Goal: Book appointment/travel/reservation

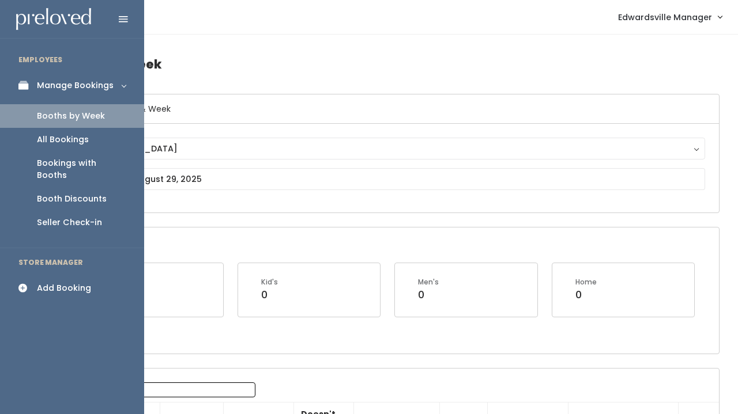
click at [44, 134] on div "All Bookings" at bounding box center [63, 140] width 52 height 12
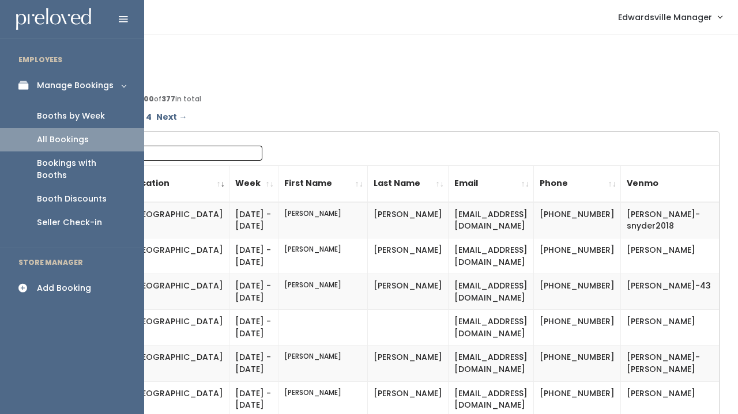
click at [64, 112] on div "Booths by Week" at bounding box center [71, 116] width 68 height 12
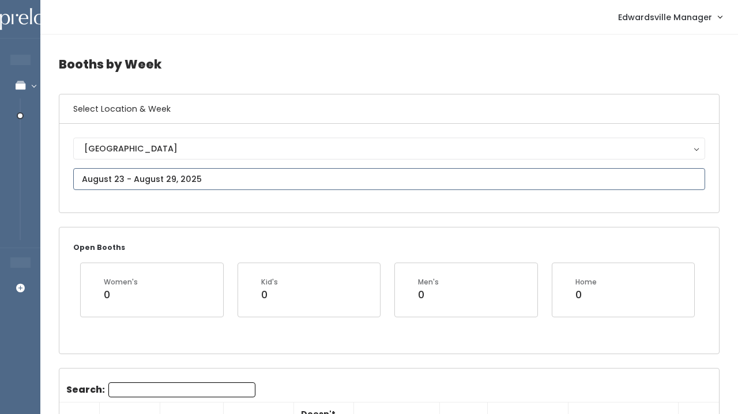
click at [281, 179] on input "text" at bounding box center [389, 179] width 632 height 22
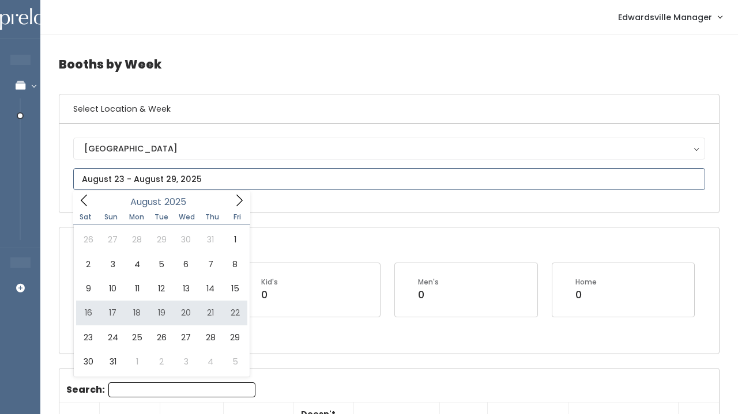
type input "August 16 to August 22"
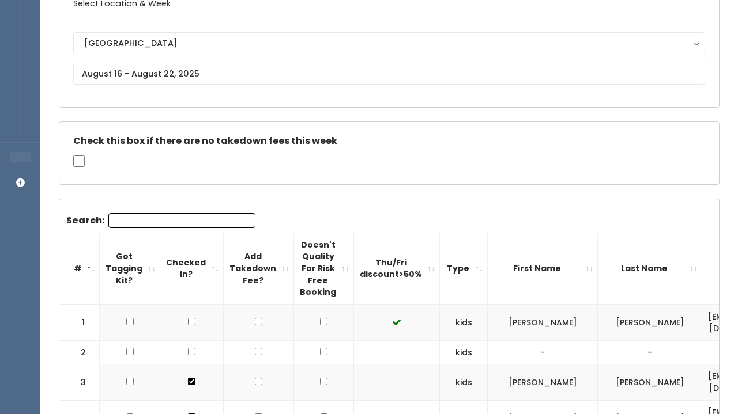
scroll to position [85, 0]
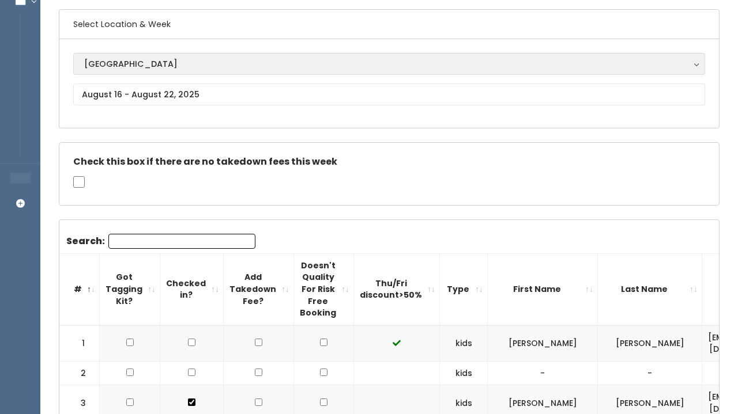
click at [146, 74] on button "[GEOGRAPHIC_DATA]" at bounding box center [389, 64] width 632 height 22
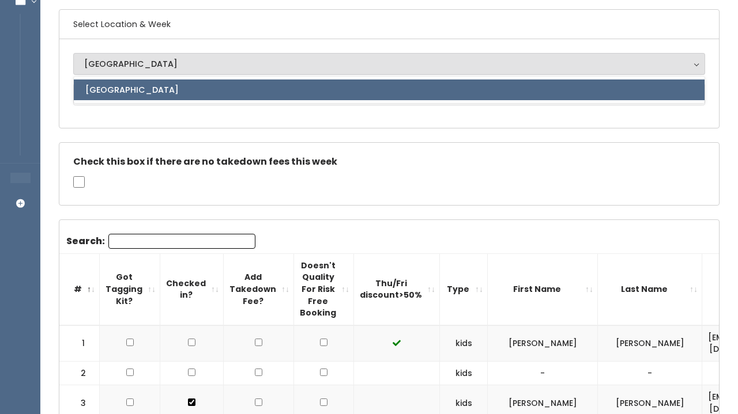
click at [127, 122] on div "Edwardsville Edwardsville Edwardsville" at bounding box center [388, 83] width 659 height 89
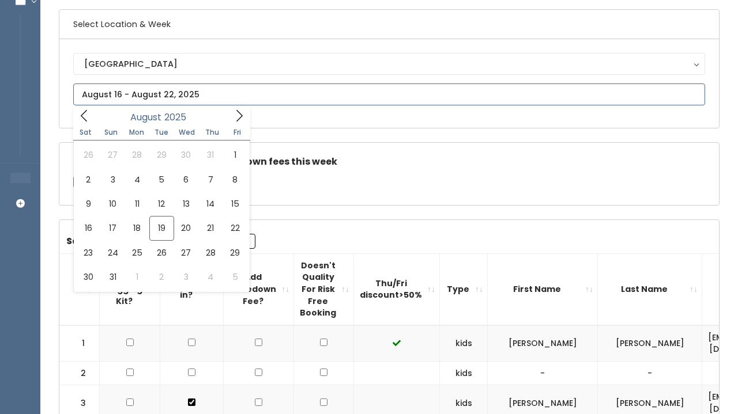
click at [129, 97] on input "text" at bounding box center [389, 95] width 632 height 22
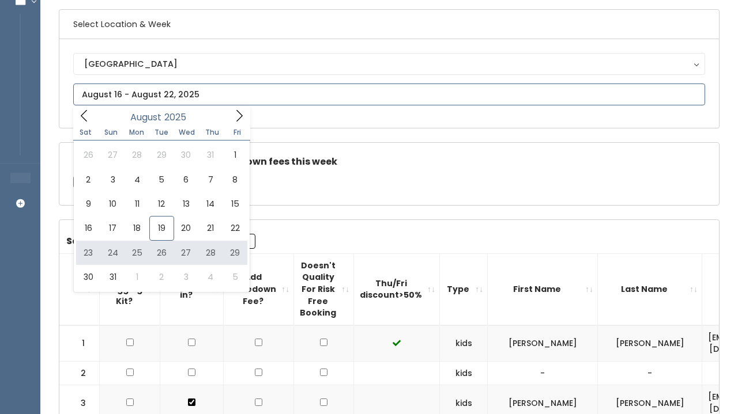
type input "August 23 to August 29"
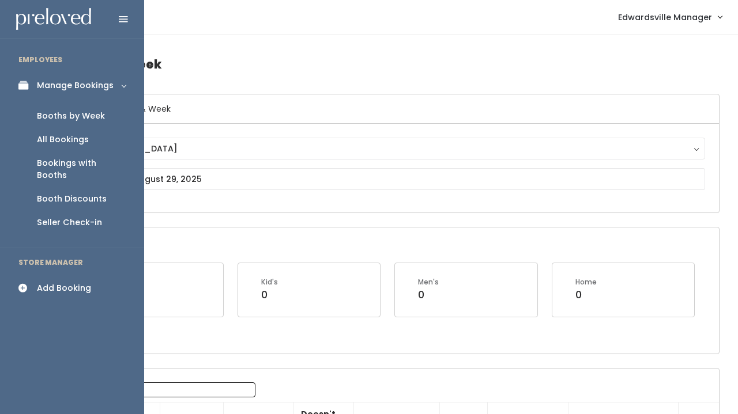
click at [63, 112] on div "Booths by Week" at bounding box center [71, 116] width 68 height 12
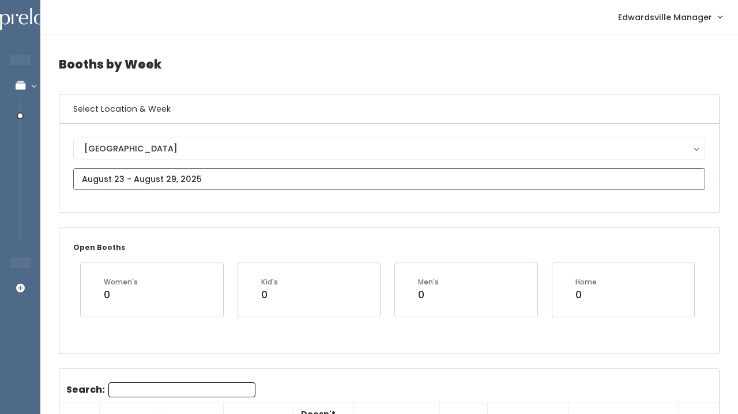
click at [132, 176] on input "text" at bounding box center [389, 179] width 632 height 22
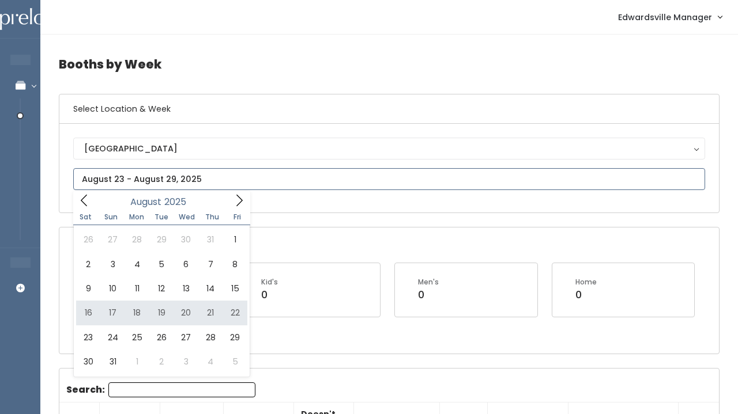
type input "August 16 to August 22"
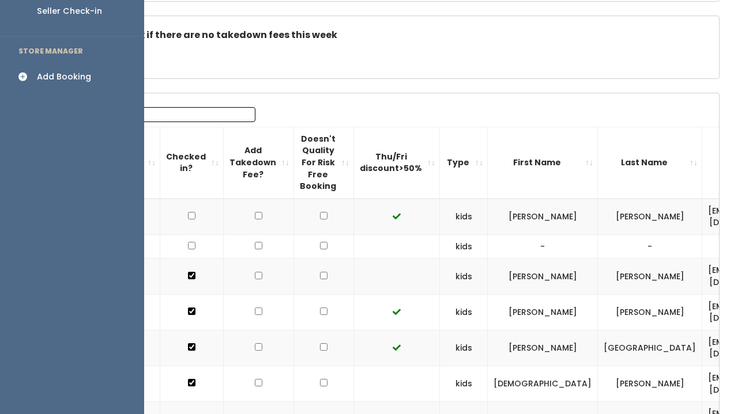
scroll to position [199, 0]
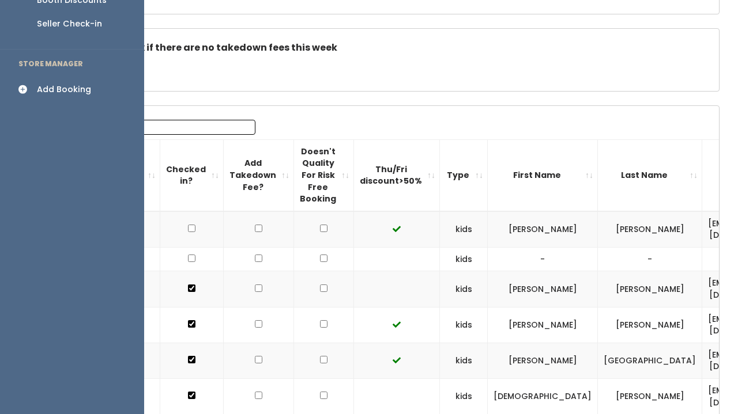
click at [33, 85] on icon at bounding box center [26, 90] width 16 height 10
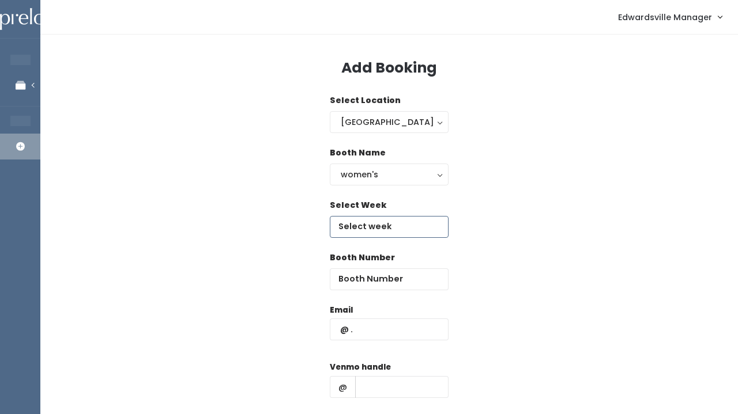
click at [371, 224] on input "text" at bounding box center [389, 227] width 119 height 22
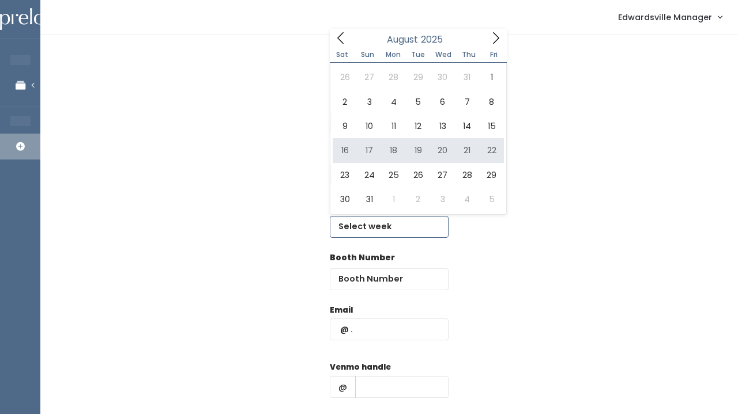
type input "August 16 to August 22"
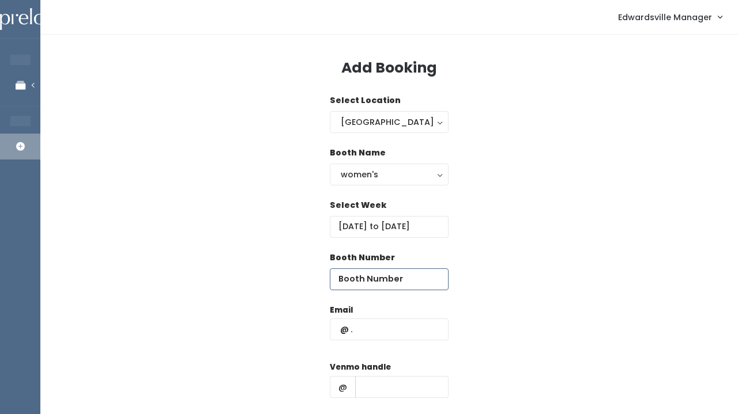
click at [361, 281] on input "number" at bounding box center [389, 280] width 119 height 22
type input "2"
click at [549, 1] on nav "Edwardsville Manager Admin Home My bookings Account settings Logout" at bounding box center [388, 17] width 697 height 35
click at [359, 325] on input "text" at bounding box center [389, 330] width 119 height 22
paste input "aunt_alison1962@hotmail.com"
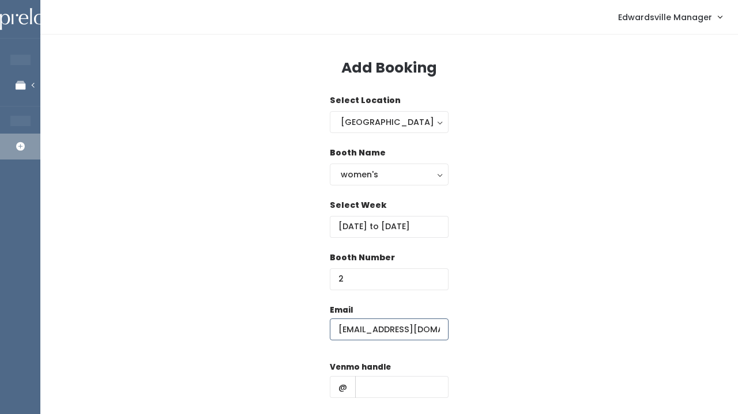
type input "aunt_alison1962@hotmail.com"
click at [374, 377] on input "text" at bounding box center [401, 387] width 93 height 22
paste input "[PERSON_NAME]"
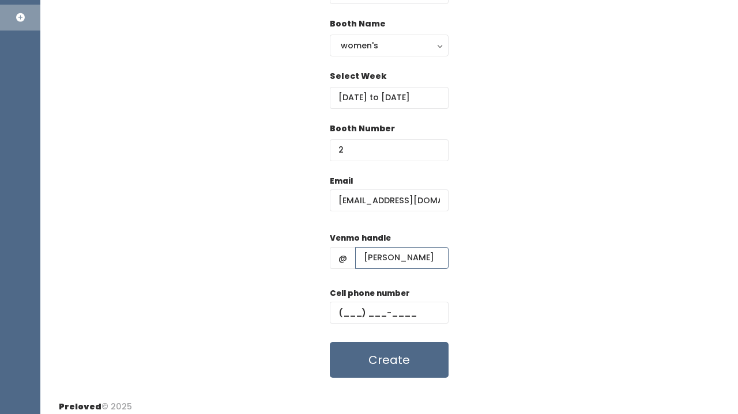
scroll to position [130, 0]
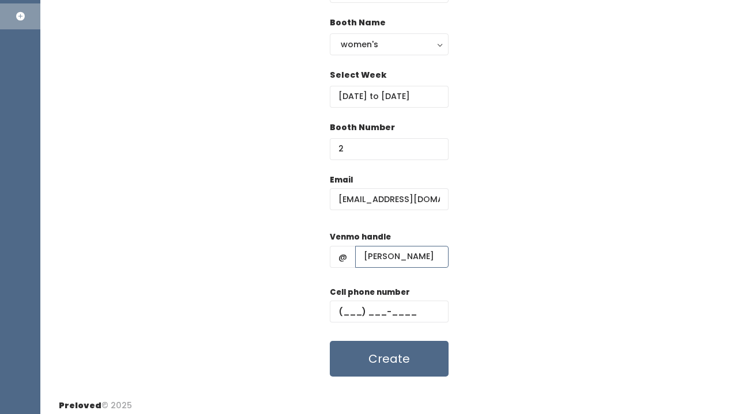
type input "[PERSON_NAME]"
paste input "(618) 946-0136"
type input "(618) 946-0136"
click at [480, 267] on div "Email aunt_alison1962@hotmail.com Venmo handle @ alison-amburg Cell phone numbe…" at bounding box center [389, 275] width 661 height 203
click at [398, 357] on button "Create" at bounding box center [389, 359] width 119 height 36
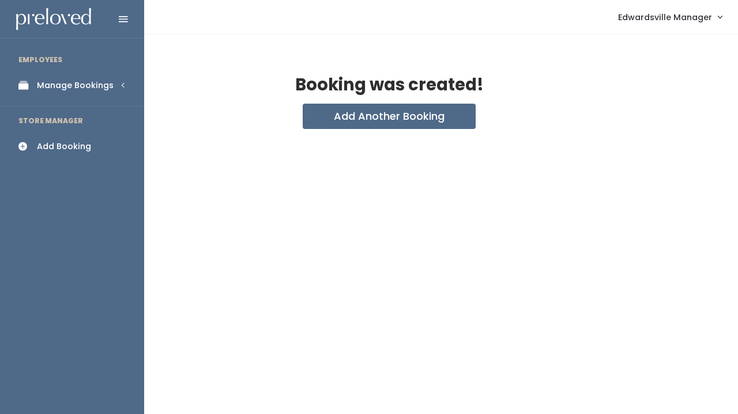
click at [53, 85] on div "Manage Bookings" at bounding box center [75, 86] width 77 height 12
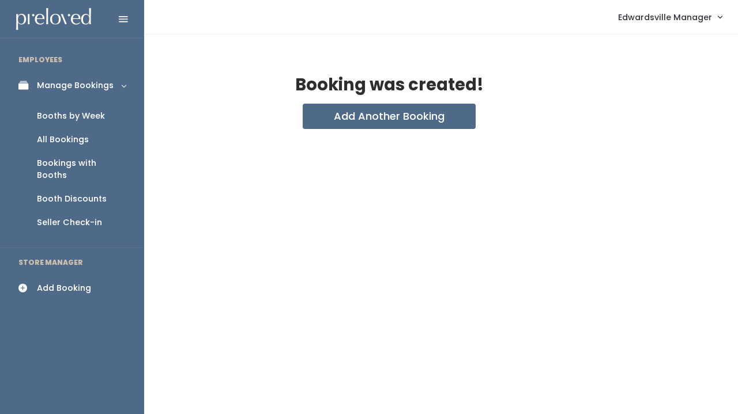
click at [66, 140] on div "All Bookings" at bounding box center [63, 140] width 52 height 12
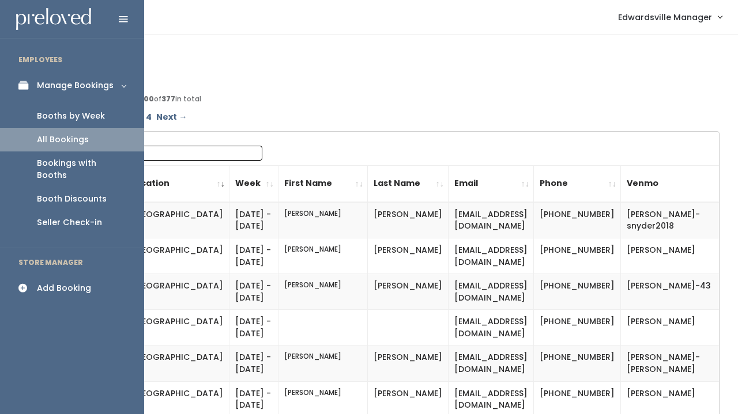
click at [58, 119] on div "Booths by Week" at bounding box center [71, 116] width 68 height 12
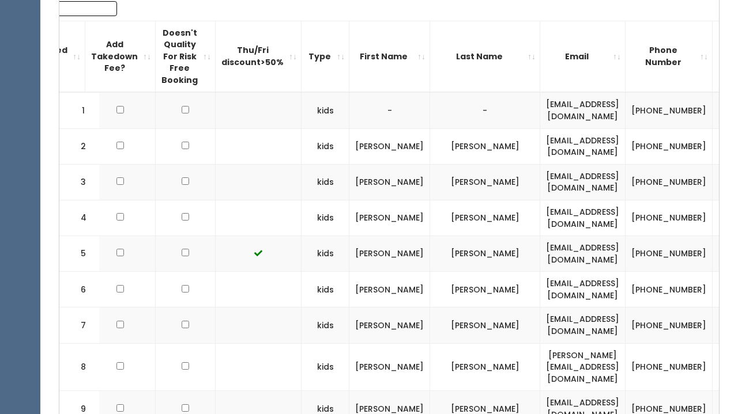
scroll to position [0, 156]
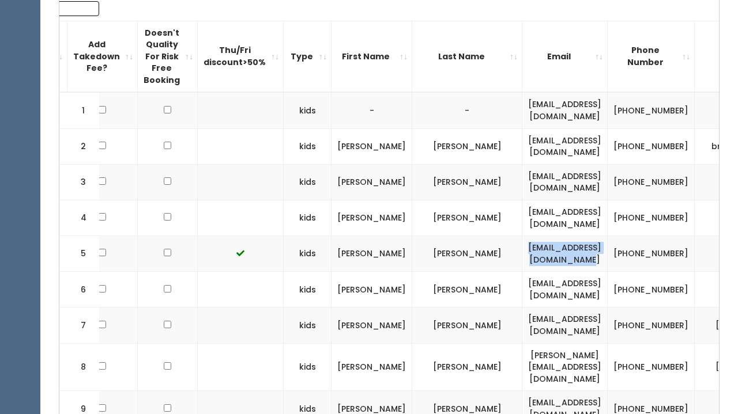
drag, startPoint x: 584, startPoint y: 251, endPoint x: 444, endPoint y: 246, distance: 140.2
click at [522, 246] on td "aunt_alison1962@hotmail.com" at bounding box center [564, 254] width 85 height 36
copy td "aunt_alison1962@hotmail.com"
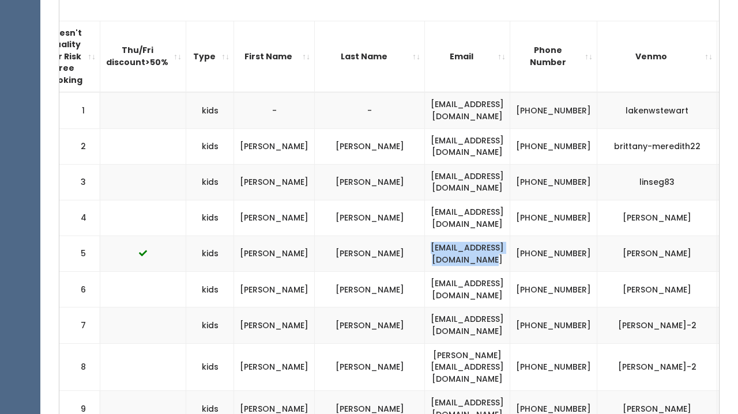
scroll to position [0, 253]
drag, startPoint x: 645, startPoint y: 250, endPoint x: 575, endPoint y: 252, distance: 69.8
click at [598, 252] on td "alison-amburg" at bounding box center [658, 254] width 120 height 36
copy td "alison-amburg"
drag, startPoint x: 499, startPoint y: 238, endPoint x: 540, endPoint y: 260, distance: 46.4
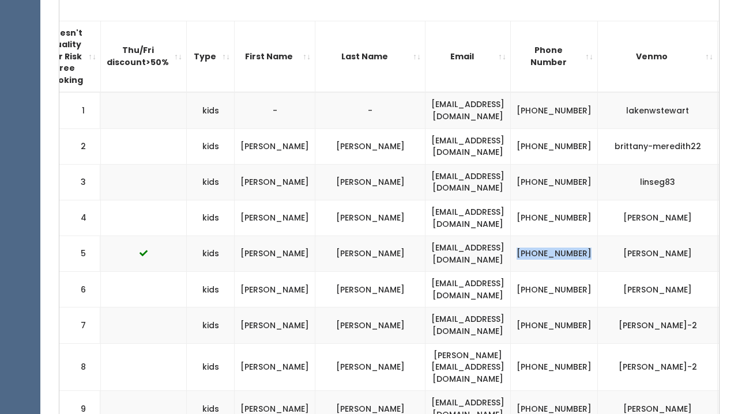
click at [540, 260] on td "(618) 946-0136" at bounding box center [554, 254] width 87 height 36
copy td "(618) 946-0136"
